Goal: Task Accomplishment & Management: Manage account settings

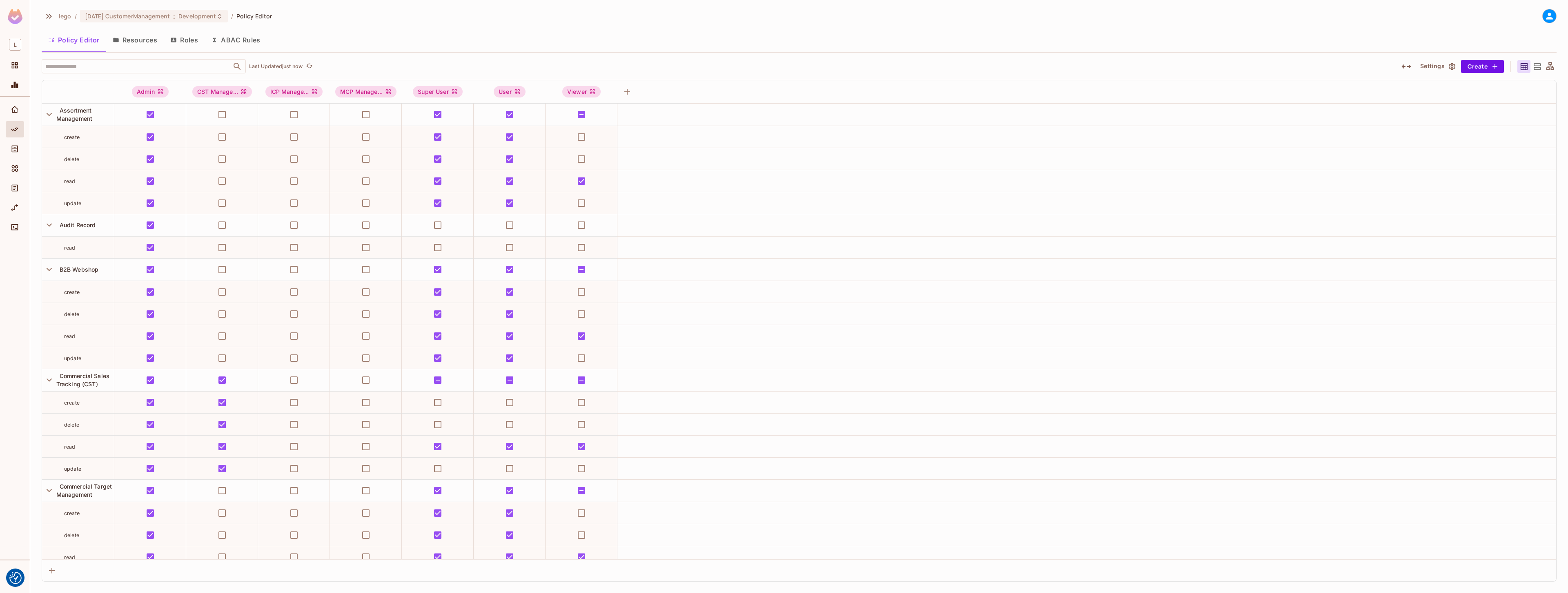
click at [166, 43] on button "Roles" at bounding box center [184, 40] width 41 height 21
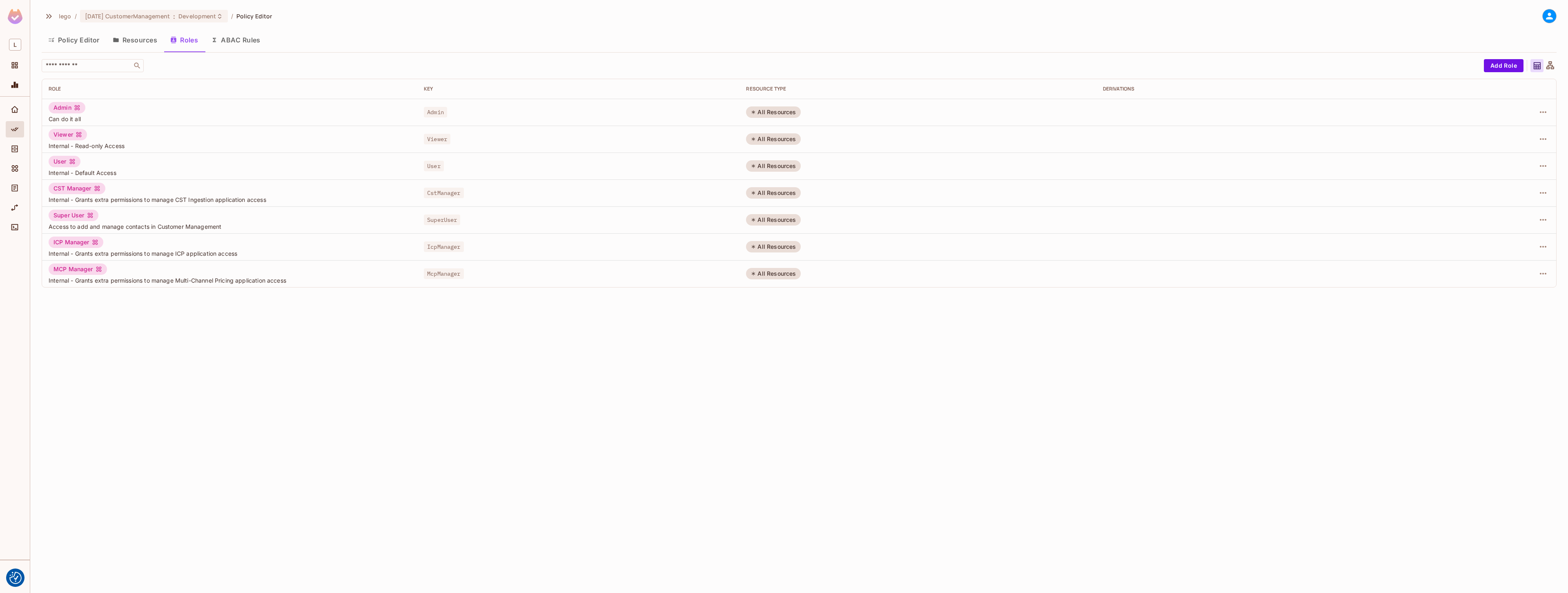
click at [63, 103] on div "Admin" at bounding box center [67, 108] width 37 height 12
click at [170, 360] on div "lego / [DATE] CustomerManagement : Development / Policy Editor Policy Editor Re…" at bounding box center [799, 296] width 1538 height 593
click at [430, 159] on td "User" at bounding box center [578, 166] width 322 height 27
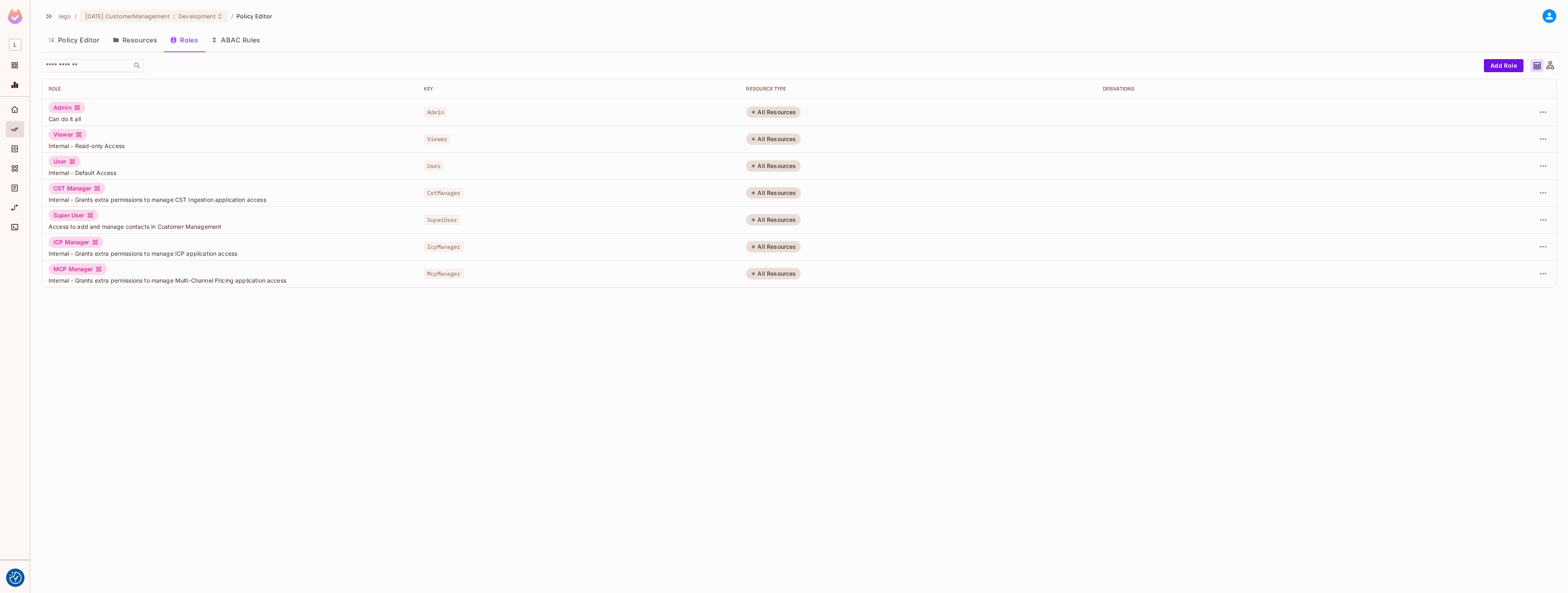
click at [435, 139] on span "Viewer" at bounding box center [437, 139] width 27 height 10
click at [393, 306] on div "lego / [DATE] CustomerManagement : Development / Policy Editor Policy Editor Re…" at bounding box center [799, 296] width 1538 height 593
